Goal: Task Accomplishment & Management: Manage account settings

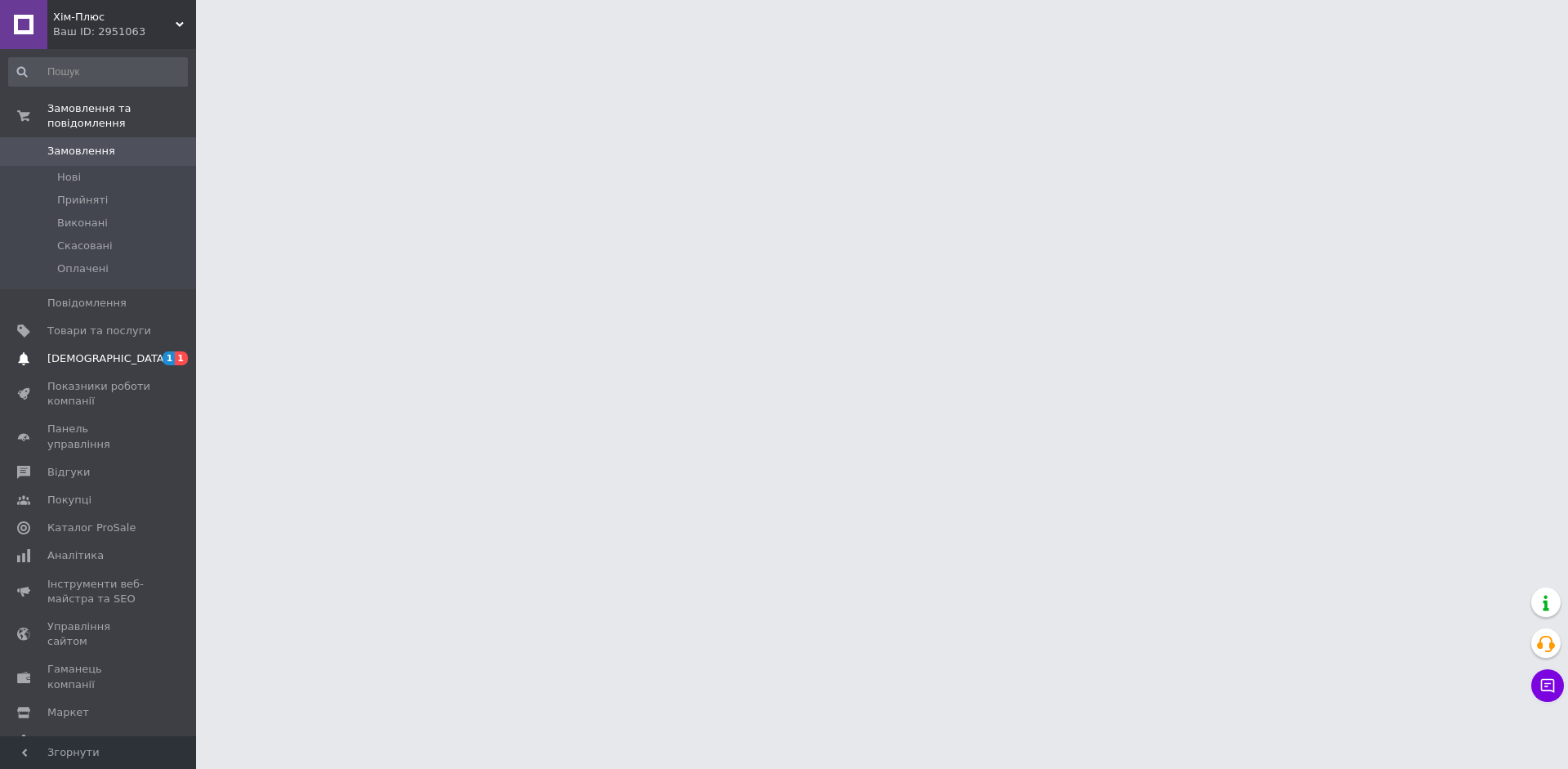
click at [125, 355] on span "[DEMOGRAPHIC_DATA]" at bounding box center [99, 358] width 104 height 15
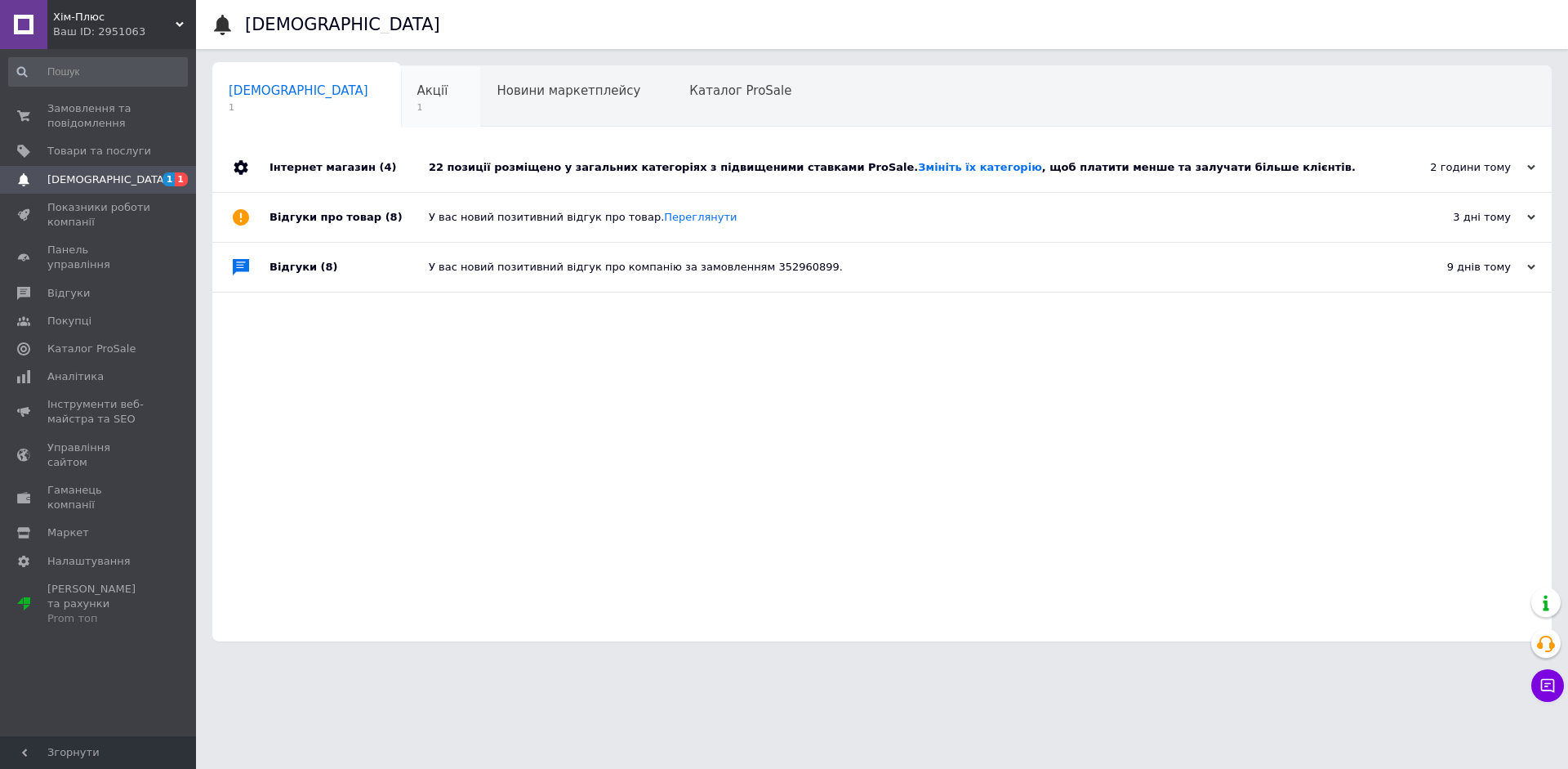
click at [417, 92] on span "Акції" at bounding box center [433, 90] width 31 height 15
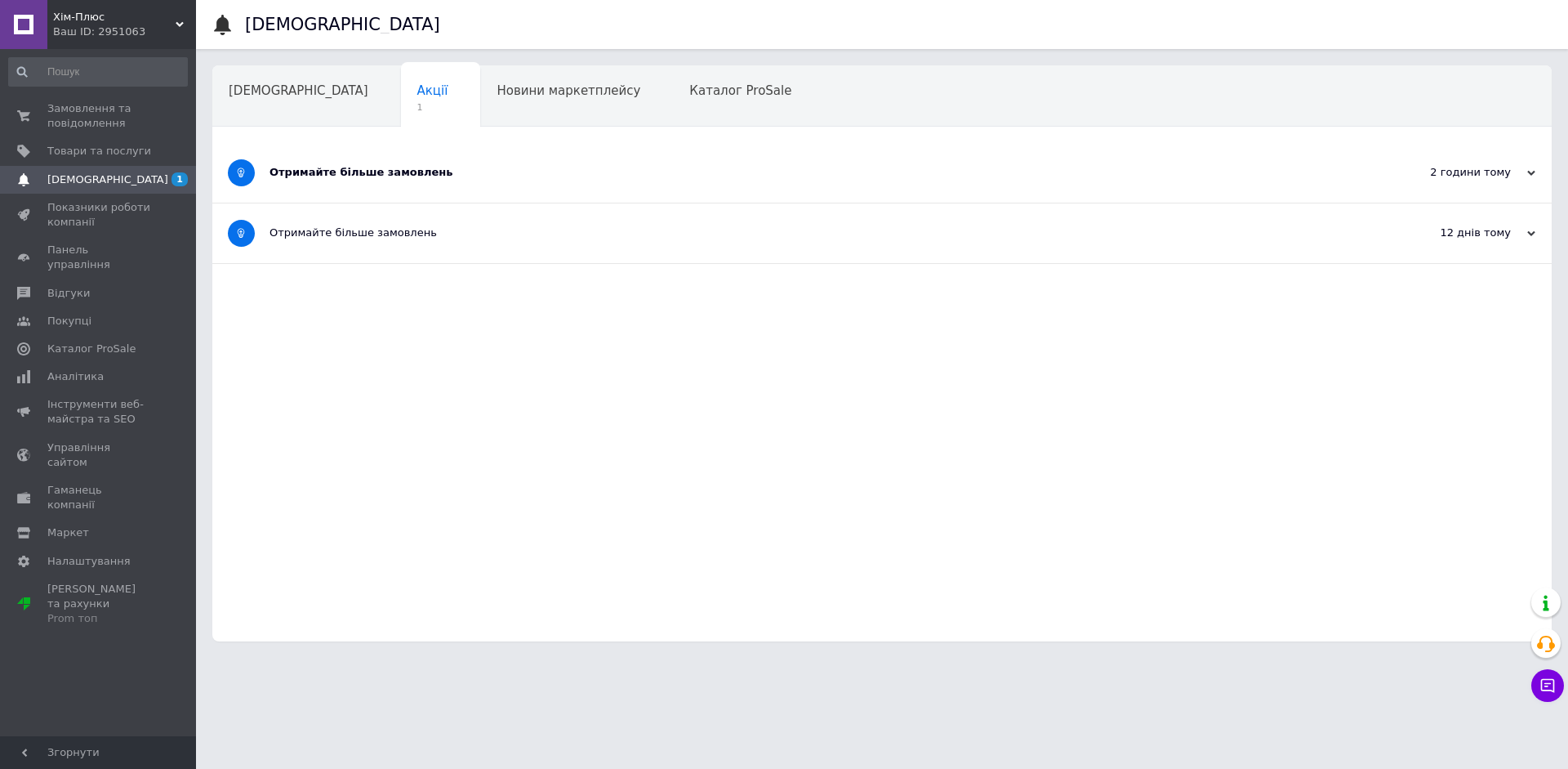
click at [324, 177] on div "Отримайте більше замовлень" at bounding box center [820, 172] width 1102 height 15
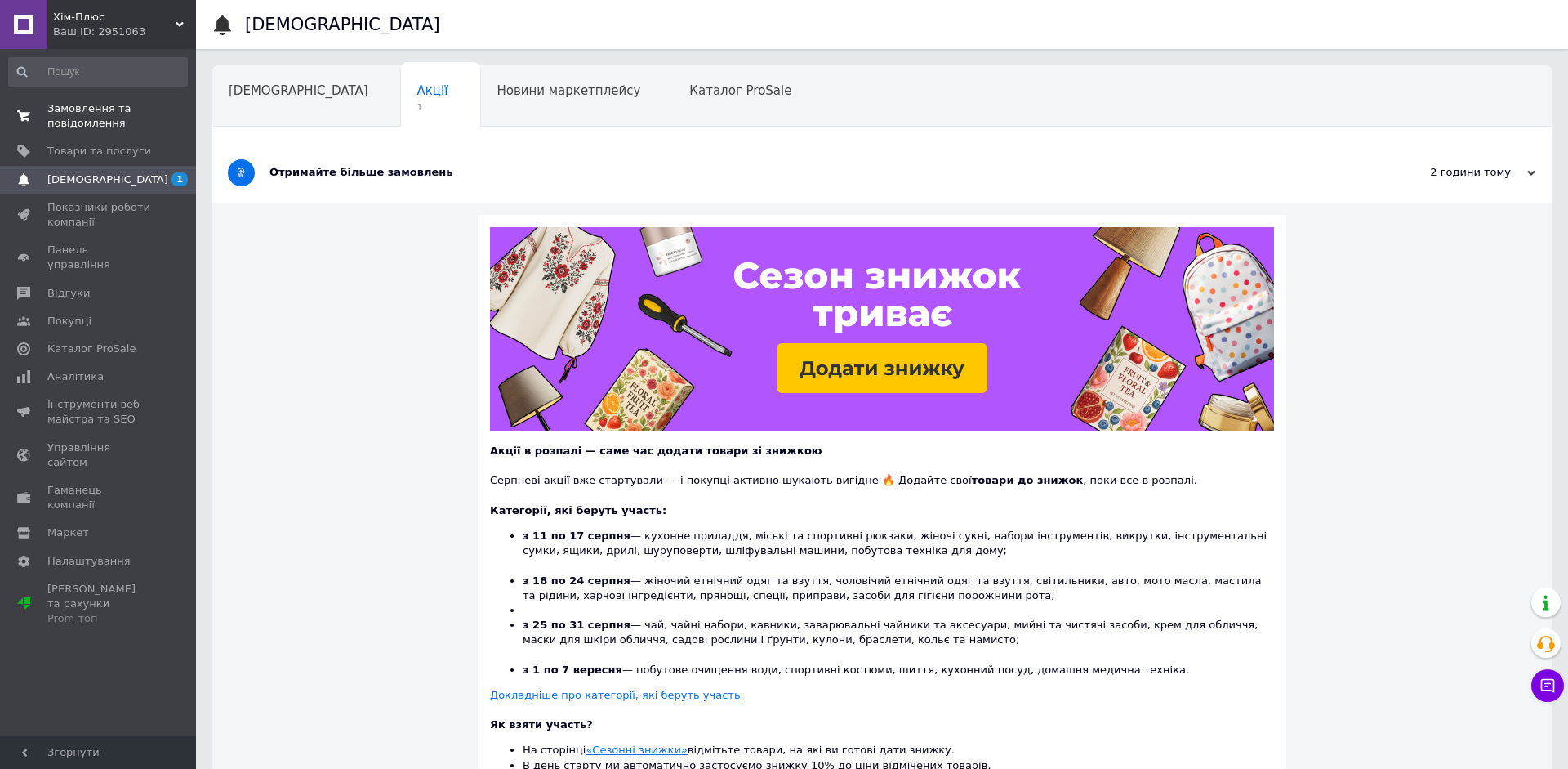
click at [91, 95] on link "Замовлення та повідомлення 0 0" at bounding box center [98, 115] width 196 height 42
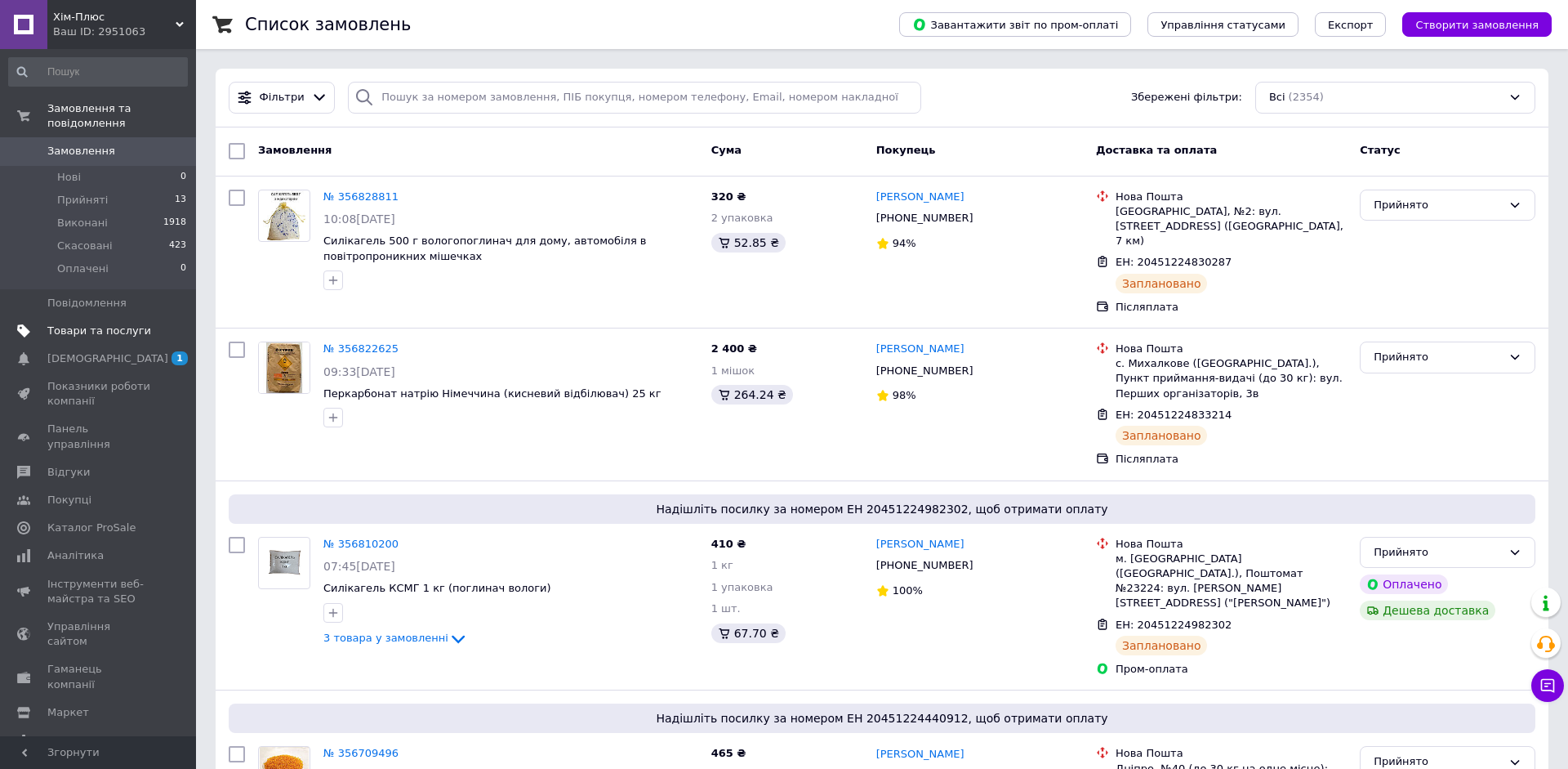
click at [83, 340] on link "Товари та послуги" at bounding box center [98, 331] width 196 height 28
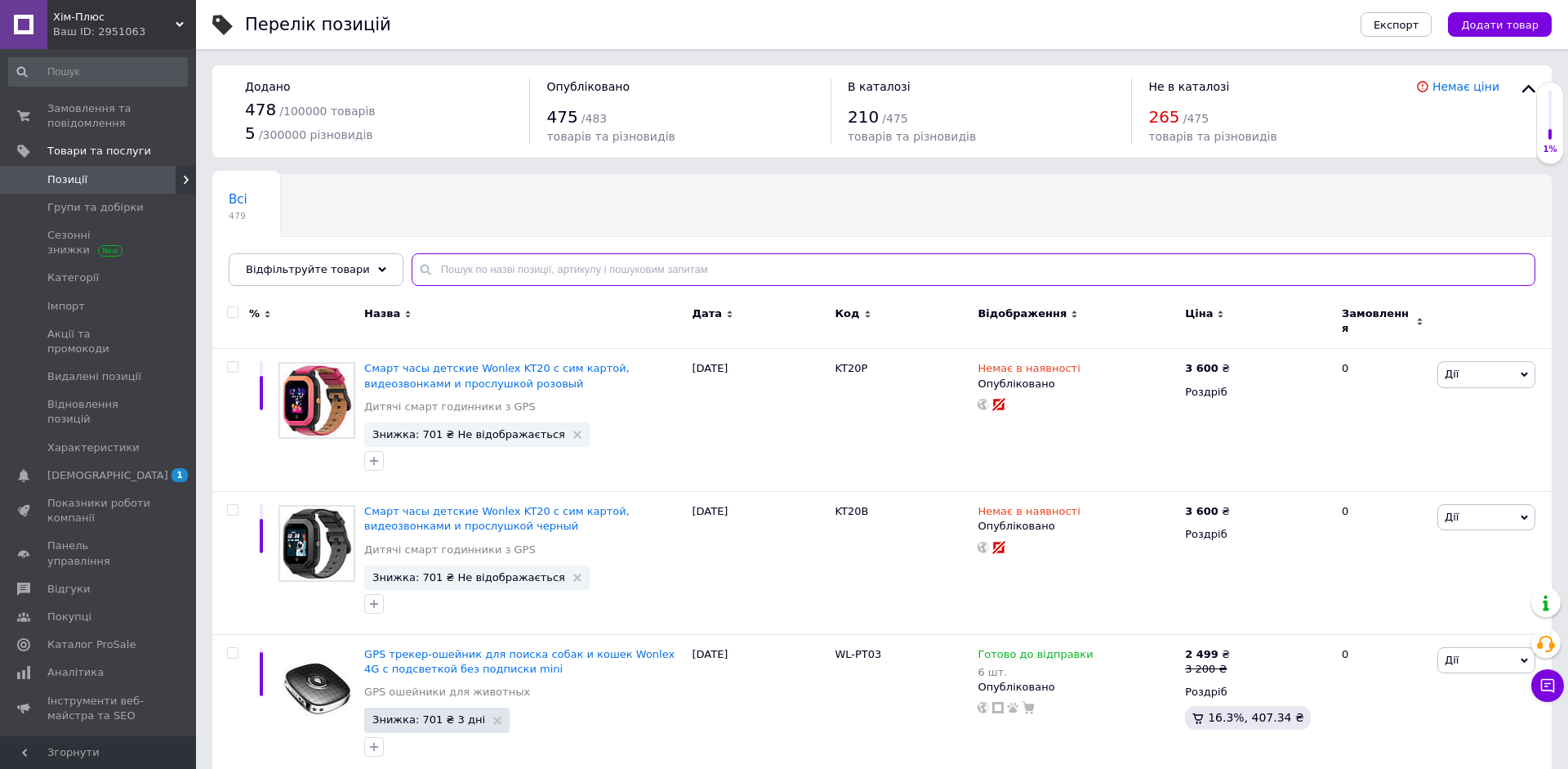
click at [499, 272] on input "text" at bounding box center [973, 270] width 1124 height 33
type input "t03"
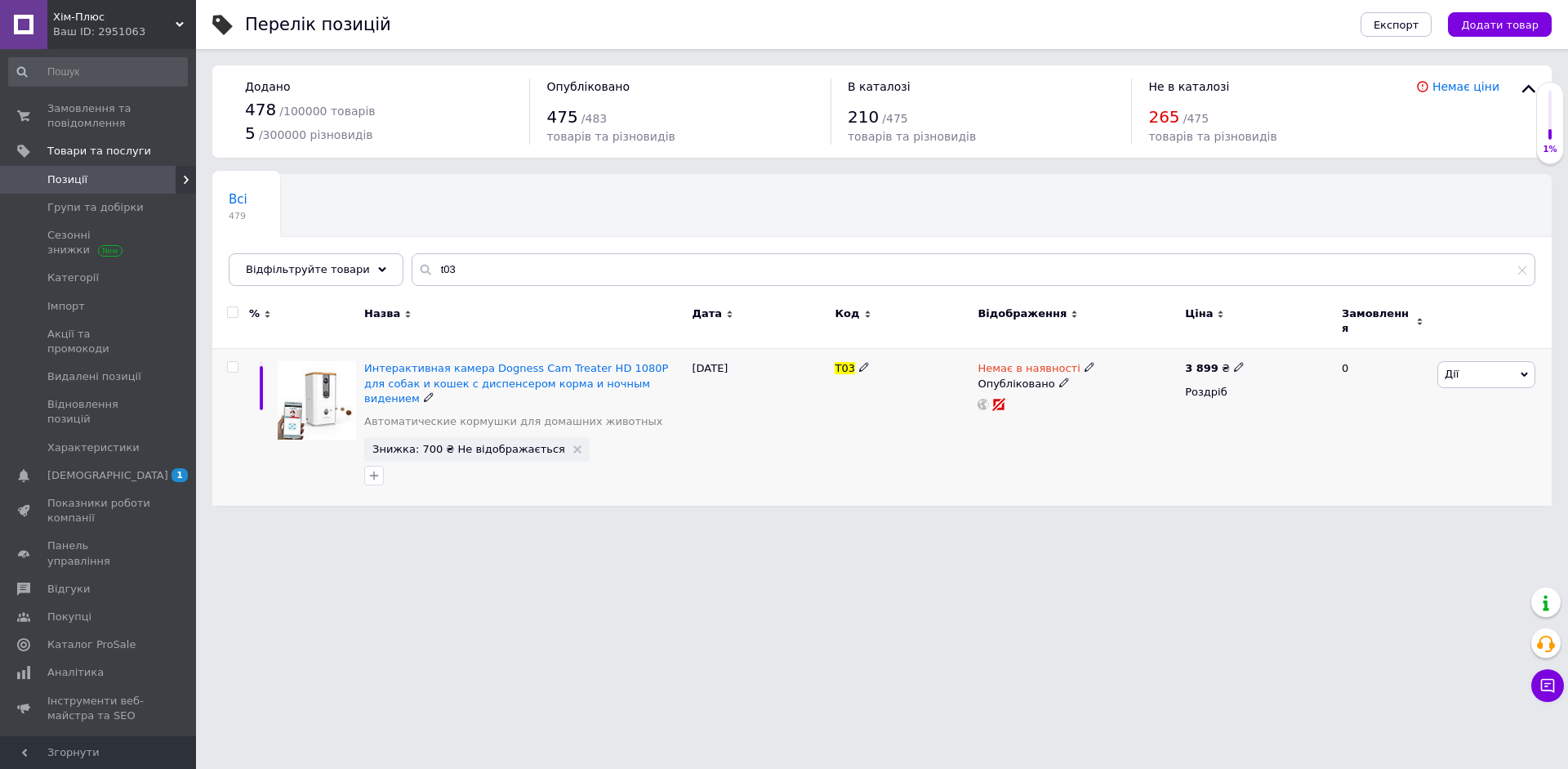
click at [1084, 362] on icon at bounding box center [1089, 366] width 9 height 9
click at [1127, 419] on li "Готово до відправки" at bounding box center [1176, 426] width 155 height 23
click at [1127, 408] on input at bounding box center [1160, 425] width 124 height 33
type input "1"
click at [998, 457] on div "Немає в наявності Наявність [PERSON_NAME] до відправки В наявності Немає в наяв…" at bounding box center [1077, 427] width 207 height 157
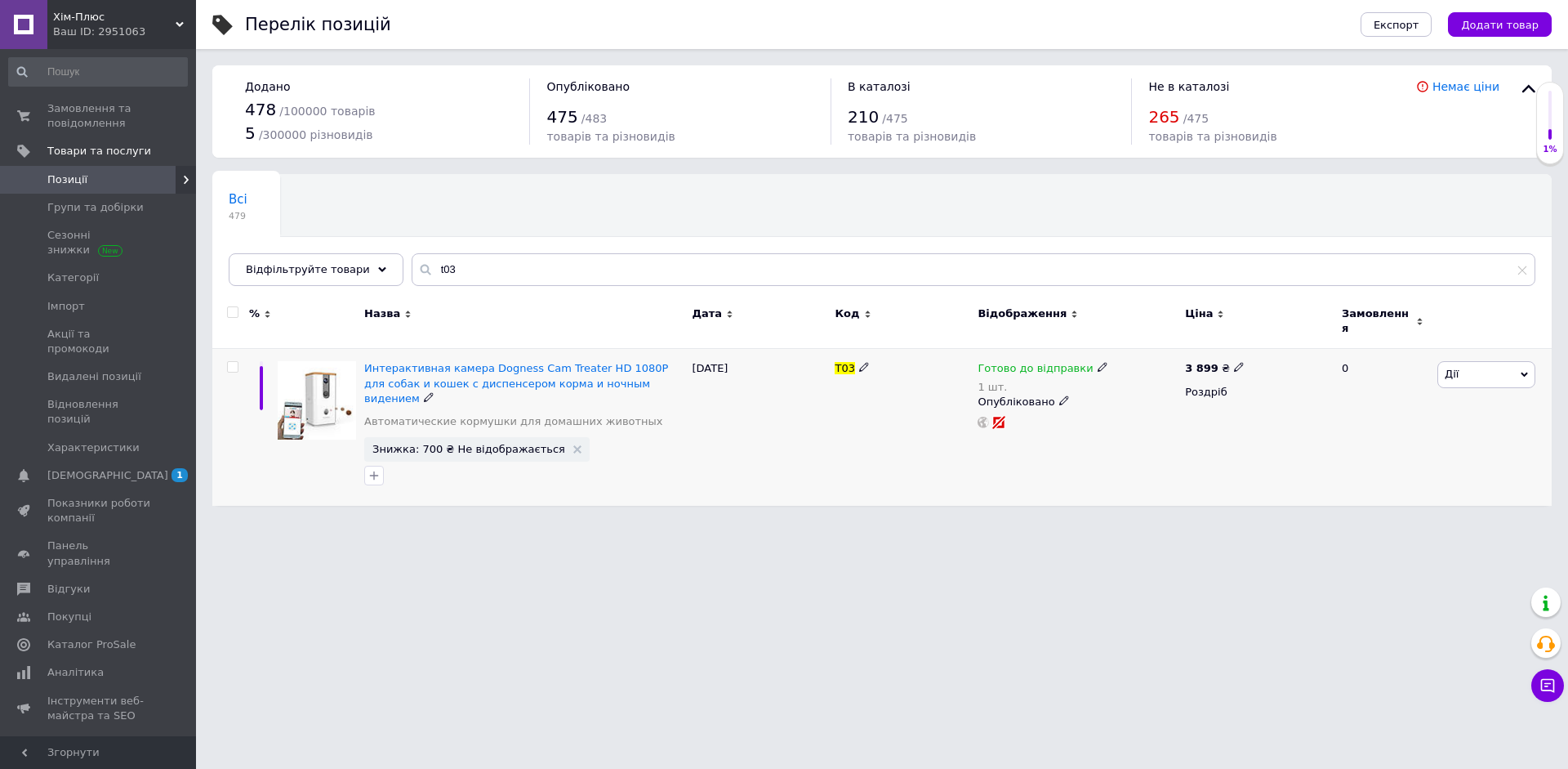
click at [1234, 362] on icon at bounding box center [1238, 366] width 9 height 9
type input "3"
type input "4099"
click at [1238, 449] on div "3 899 ₴ Ціна 4099 Валюта ₴ $ EUR CHF GBP ¥ PLN ₸ MDL HUF KGS CNY TRY KRW lei Ро…" at bounding box center [1256, 427] width 151 height 157
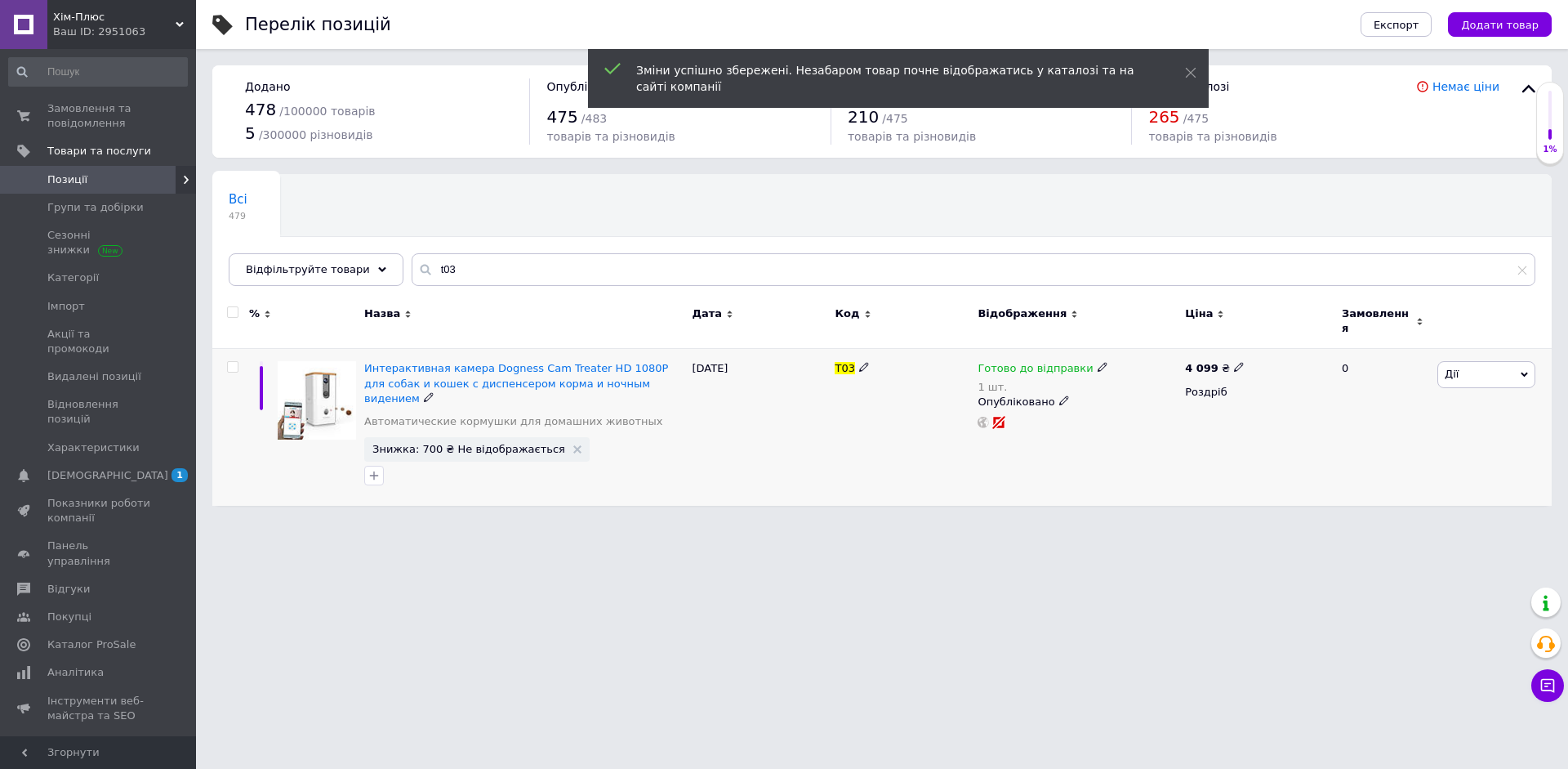
click at [1464, 362] on span "Дії" at bounding box center [1486, 374] width 98 height 26
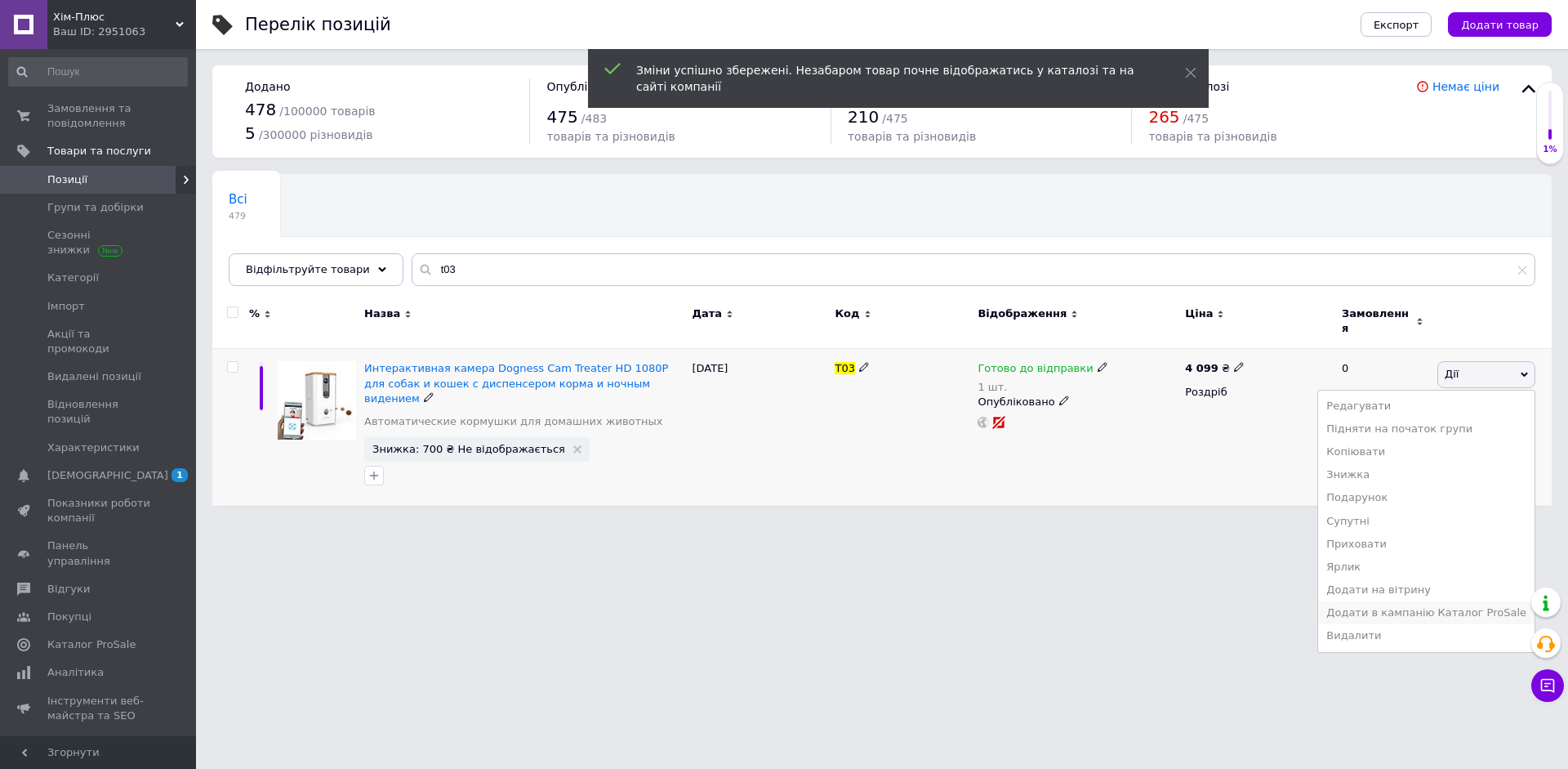
click at [1393, 601] on li "Додати в кампанію Каталог ProSale" at bounding box center [1425, 612] width 216 height 23
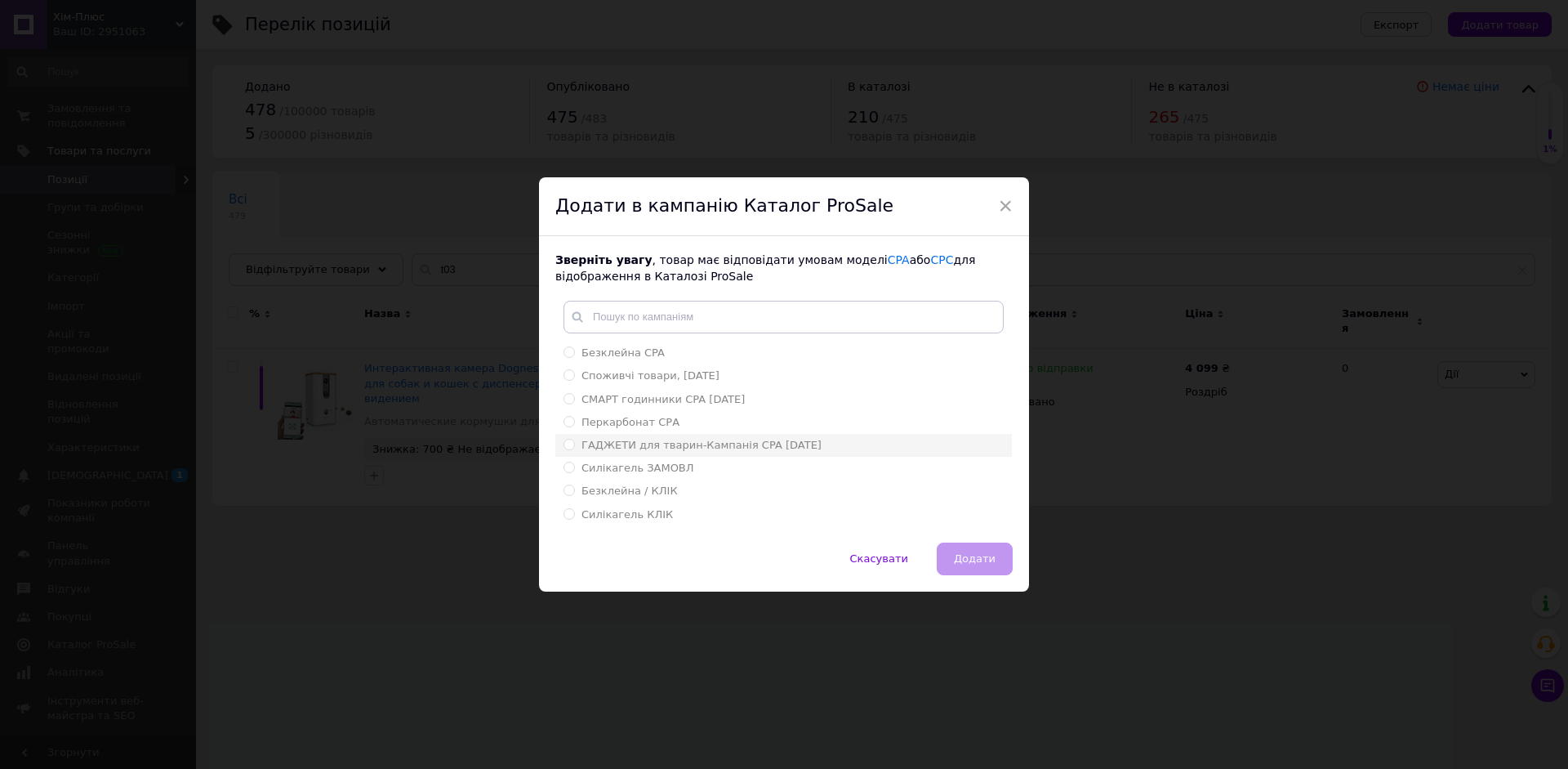
click at [781, 445] on span "ГАДЖЕТИ для тварин-Кампанія CPA [DATE]" at bounding box center [701, 445] width 240 height 12
click at [574, 445] on input "ГАДЖЕТИ для тварин-Кампанія CPA [DATE]" at bounding box center [569, 444] width 10 height 10
radio input "true"
click at [959, 558] on span "Додати" at bounding box center [974, 558] width 41 height 12
